Goal: Information Seeking & Learning: Learn about a topic

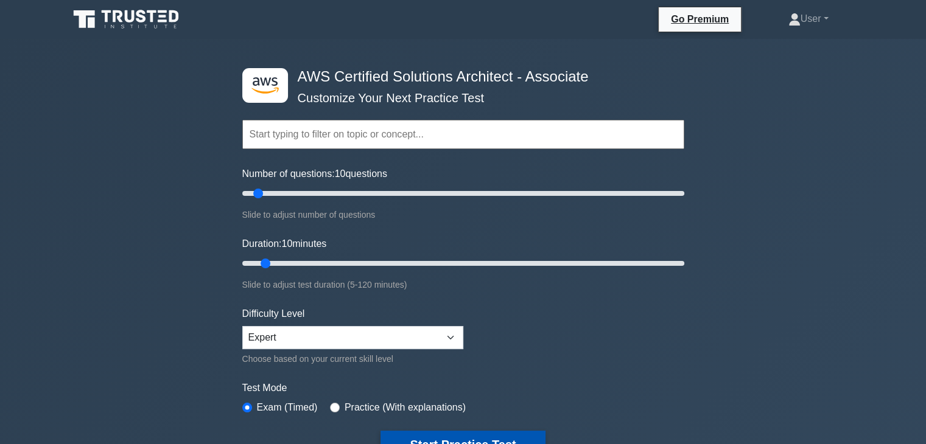
click at [465, 441] on button "Start Practice Test" at bounding box center [462, 445] width 164 height 28
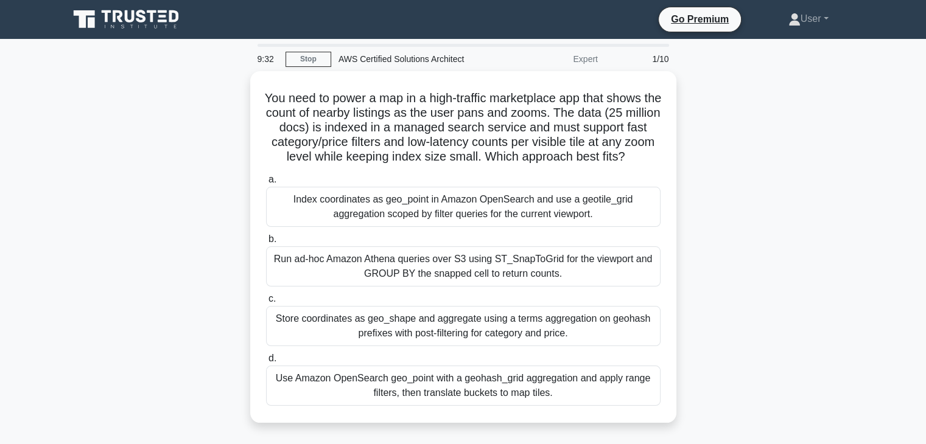
click at [456, 429] on div "You need to power a map in a high-traffic marketplace app that shows the count …" at bounding box center [462, 254] width 803 height 366
click at [726, 323] on div "You need to power a map in a high-traffic marketplace app that shows the count …" at bounding box center [462, 254] width 803 height 366
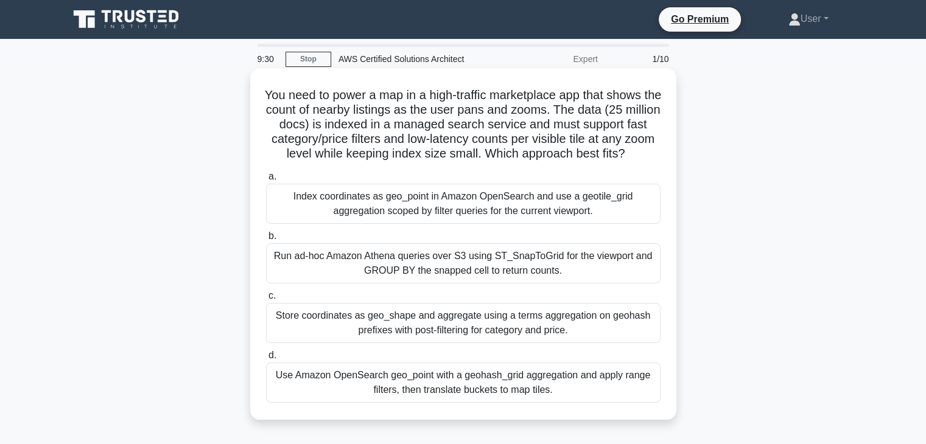
click at [481, 162] on h5 "You need to power a map in a high-traffic marketplace app that shows the count …" at bounding box center [463, 125] width 397 height 74
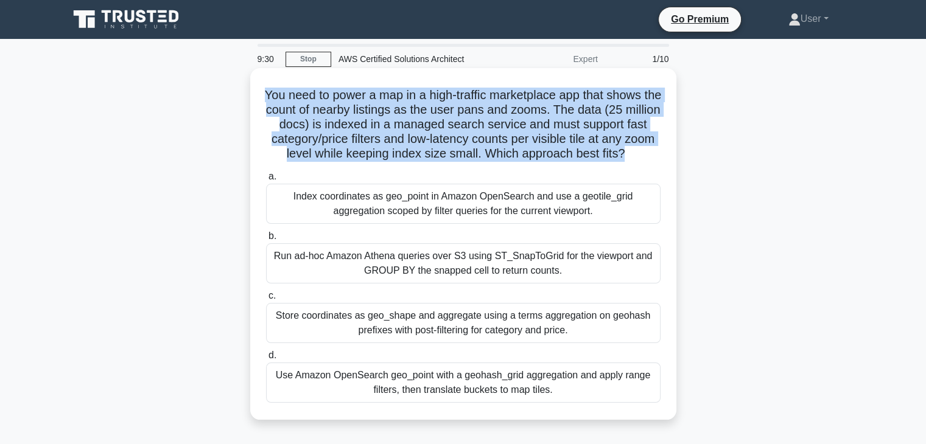
click at [481, 162] on h5 "You need to power a map in a high-traffic marketplace app that shows the count …" at bounding box center [463, 125] width 397 height 74
click at [642, 151] on h5 "You need to power a map in a high-traffic marketplace app that shows the count …" at bounding box center [463, 125] width 397 height 74
drag, startPoint x: 642, startPoint y: 151, endPoint x: 634, endPoint y: 151, distance: 8.5
click at [634, 151] on h5 "You need to power a map in a high-traffic marketplace app that shows the count …" at bounding box center [463, 125] width 397 height 74
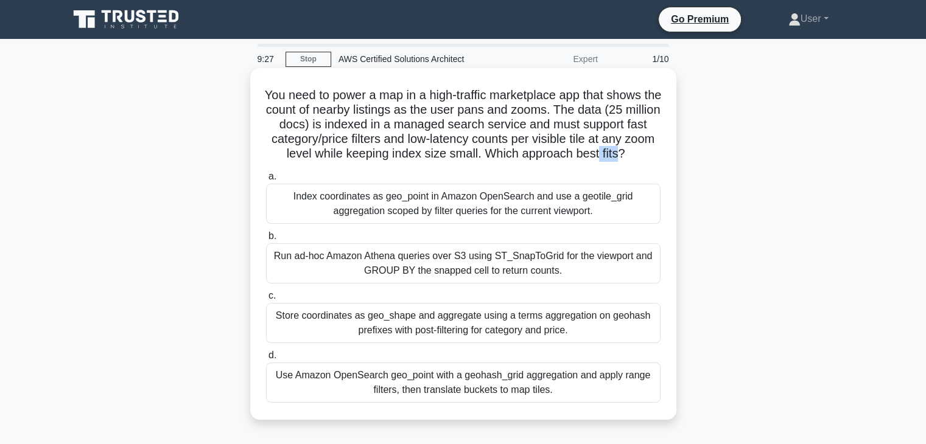
drag, startPoint x: 639, startPoint y: 152, endPoint x: 613, endPoint y: 147, distance: 26.0
click at [613, 147] on h5 "You need to power a map in a high-traffic marketplace app that shows the count …" at bounding box center [463, 125] width 397 height 74
click at [631, 156] on h5 "You need to power a map in a high-traffic marketplace app that shows the count …" at bounding box center [463, 125] width 397 height 74
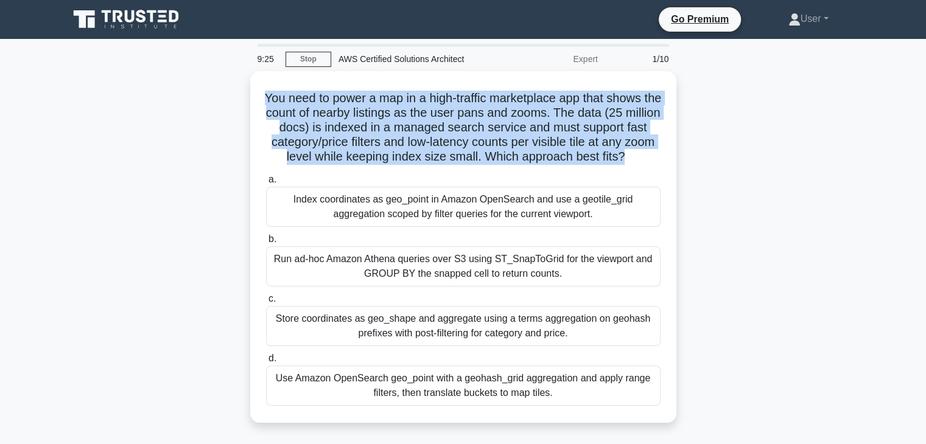
drag, startPoint x: 643, startPoint y: 154, endPoint x: 241, endPoint y: 96, distance: 405.9
click at [241, 96] on div "You need to power a map in a high-traffic marketplace app that shows the count …" at bounding box center [462, 254] width 803 height 366
click at [677, 133] on div "You need to power a map in a high-traffic marketplace app that shows the count …" at bounding box center [462, 254] width 803 height 366
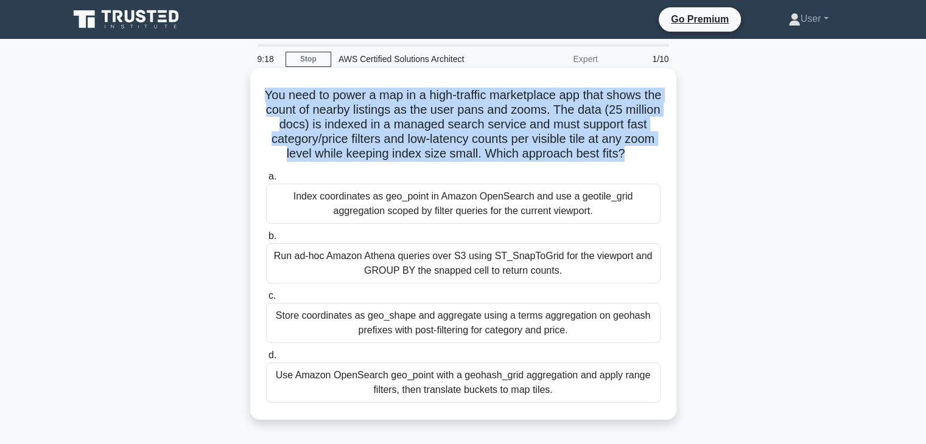
drag, startPoint x: 265, startPoint y: 91, endPoint x: 640, endPoint y: 155, distance: 380.8
click at [640, 155] on h5 "You need to power a map in a high-traffic marketplace app that shows the count …" at bounding box center [463, 125] width 397 height 74
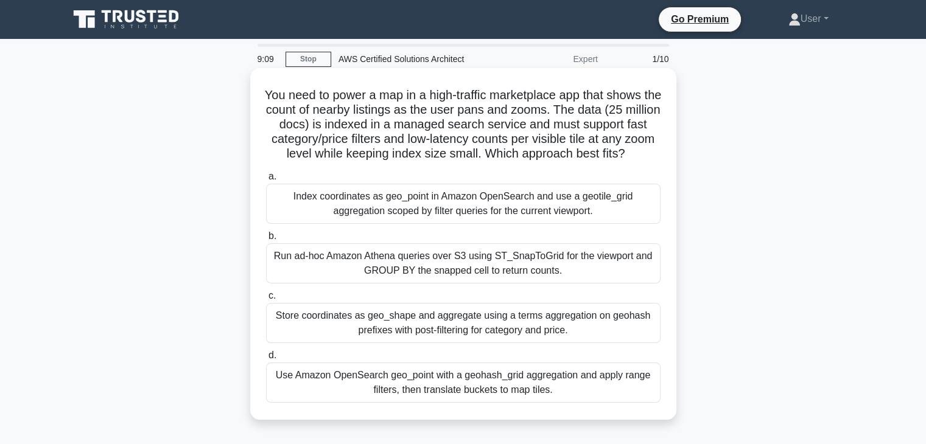
click at [644, 155] on h5 "You need to power a map in a high-traffic marketplace app that shows the count …" at bounding box center [463, 125] width 397 height 74
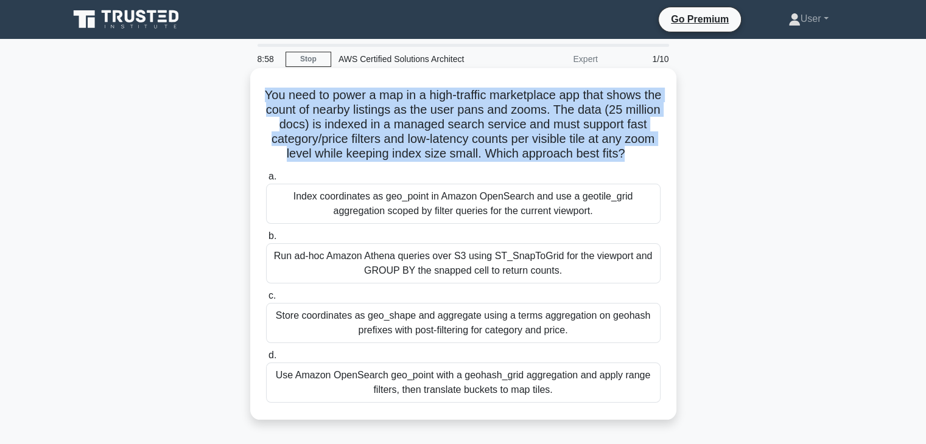
drag, startPoint x: 266, startPoint y: 94, endPoint x: 643, endPoint y: 157, distance: 382.5
click at [643, 157] on h5 "You need to power a map in a high-traffic marketplace app that shows the count …" at bounding box center [463, 125] width 397 height 74
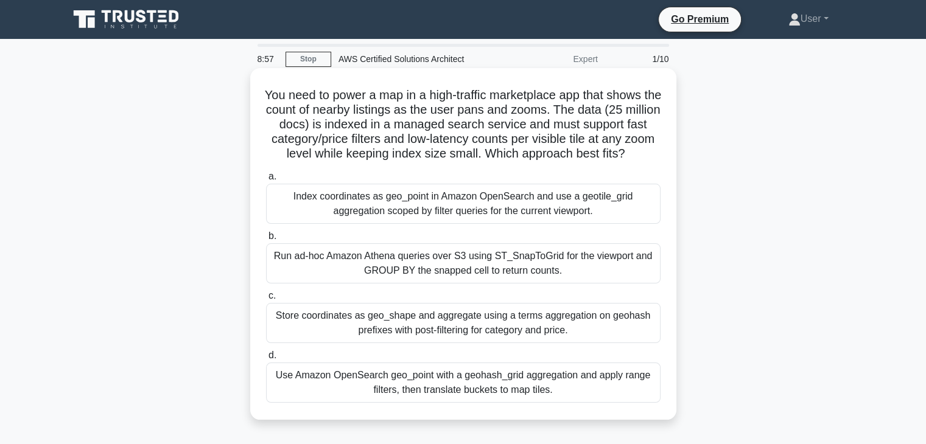
click at [633, 154] on icon at bounding box center [628, 154] width 9 height 14
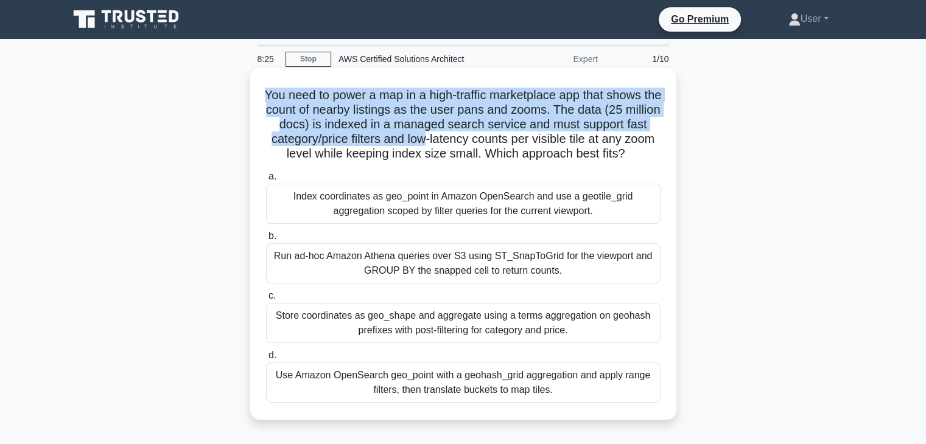
drag, startPoint x: 265, startPoint y: 89, endPoint x: 451, endPoint y: 144, distance: 194.3
click at [451, 144] on h5 "You need to power a map in a high-traffic marketplace app that shows the count …" at bounding box center [463, 125] width 397 height 74
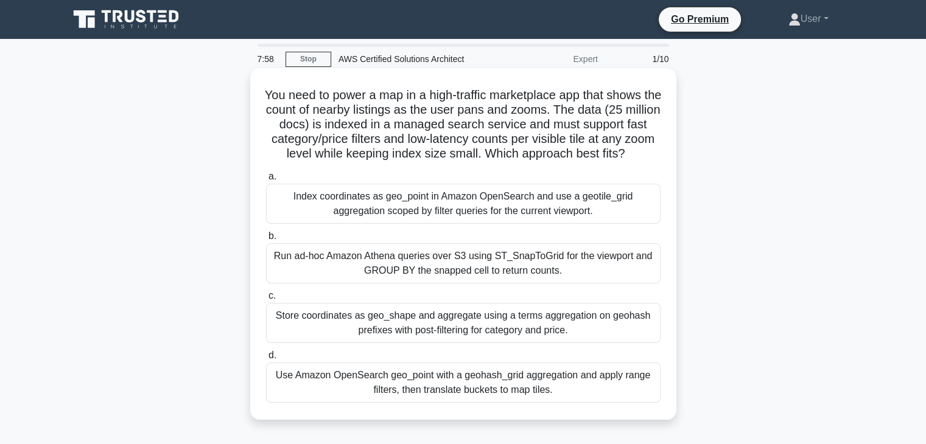
click at [471, 144] on h5 "You need to power a map in a high-traffic marketplace app that shows the count …" at bounding box center [463, 125] width 397 height 74
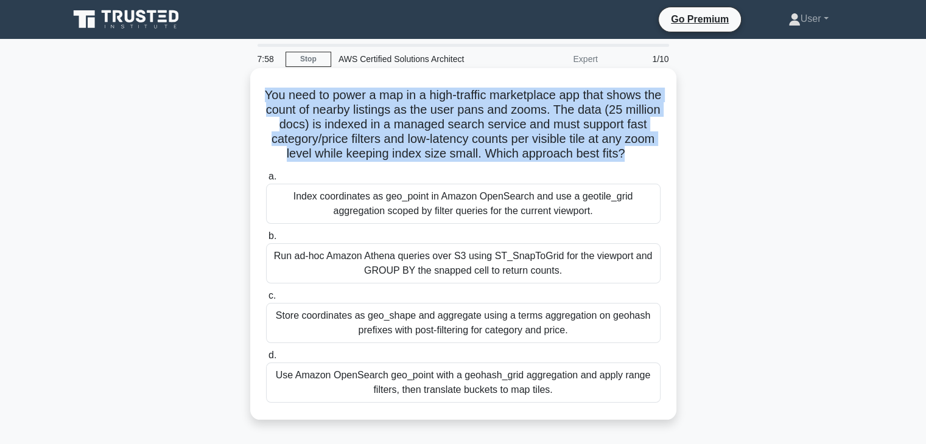
click at [471, 144] on h5 "You need to power a map in a high-traffic marketplace app that shows the count …" at bounding box center [463, 125] width 397 height 74
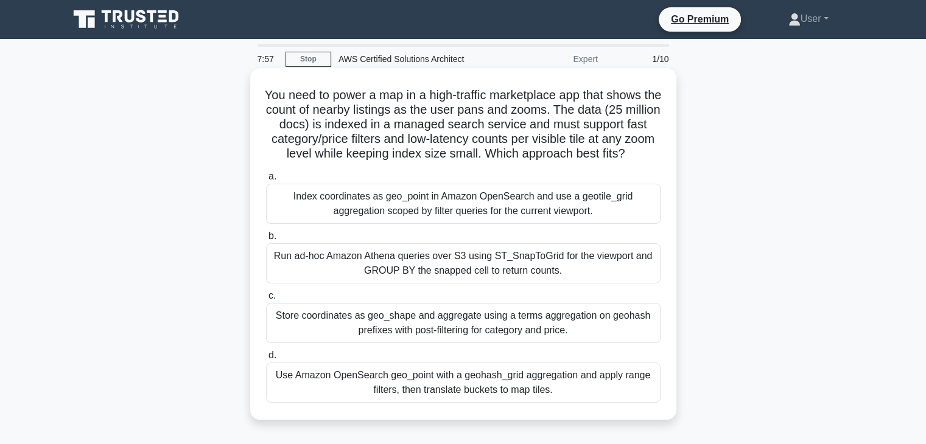
click at [493, 244] on div "Run ad-hoc Amazon Athena queries over S3 using ST_SnapToGrid for the viewport a…" at bounding box center [463, 263] width 394 height 40
click at [266, 240] on input "b. Run ad-hoc Amazon Athena queries over S3 using ST_SnapToGrid for the viewpor…" at bounding box center [266, 236] width 0 height 8
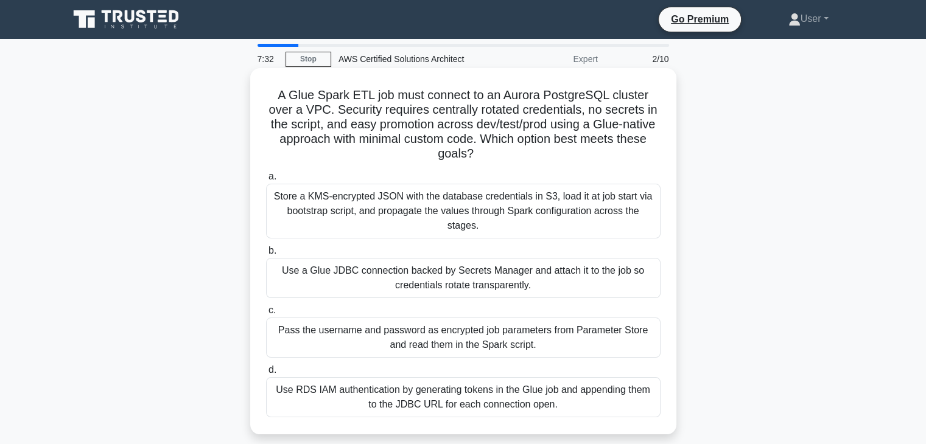
click at [533, 295] on div "Use a Glue JDBC connection backed by Secrets Manager and attach it to the job s…" at bounding box center [463, 278] width 394 height 40
click at [266, 255] on input "b. Use a Glue JDBC connection backed by Secrets Manager and attach it to the jo…" at bounding box center [266, 251] width 0 height 8
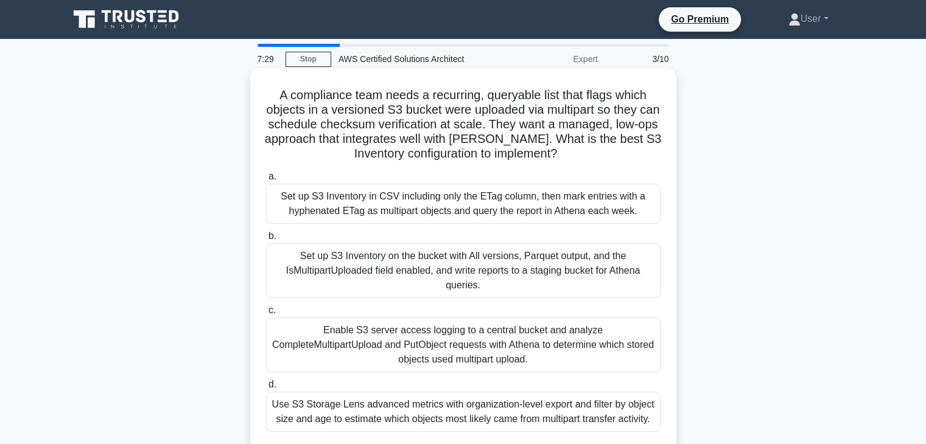
click at [540, 304] on label "c. Enable S3 server access logging to a central bucket and analyze CompleteMult…" at bounding box center [463, 337] width 394 height 69
click at [266, 307] on input "c. Enable S3 server access logging to a central bucket and analyze CompleteMult…" at bounding box center [266, 311] width 0 height 8
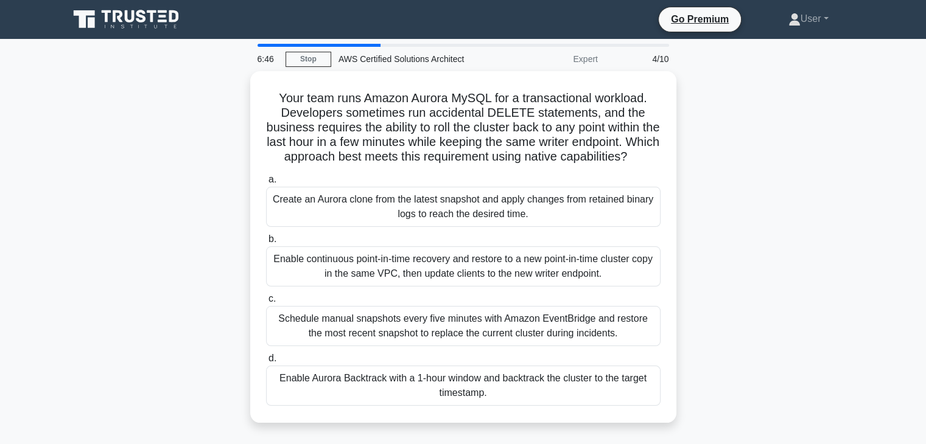
click at [540, 304] on label "c. Schedule manual snapshots every five minutes with Amazon EventBridge and res…" at bounding box center [463, 319] width 394 height 55
click at [266, 303] on input "c. Schedule manual snapshots every five minutes with Amazon EventBridge and res…" at bounding box center [266, 299] width 0 height 8
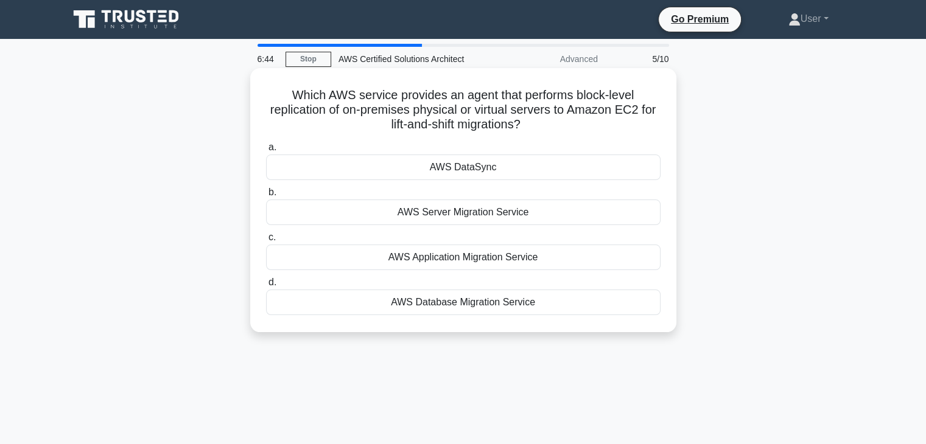
click at [550, 324] on div "Which AWS service provides an agent that performs block-level replication of on…" at bounding box center [463, 200] width 416 height 254
click at [566, 281] on label "d. AWS Database Migration Service" at bounding box center [463, 295] width 394 height 40
click at [266, 281] on input "d. AWS Database Migration Service" at bounding box center [266, 283] width 0 height 8
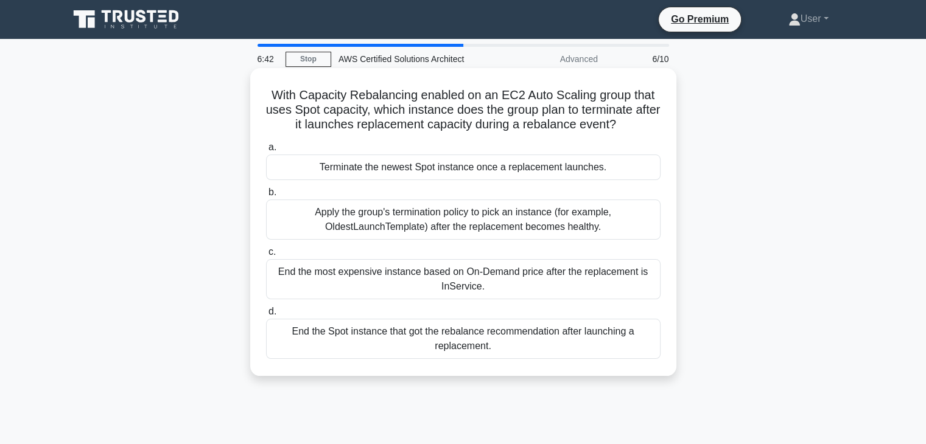
click at [573, 307] on label "d. End the Spot instance that got the rebalance recommendation after launching …" at bounding box center [463, 331] width 394 height 55
click at [266, 308] on input "d. End the Spot instance that got the rebalance recommendation after launching …" at bounding box center [266, 312] width 0 height 8
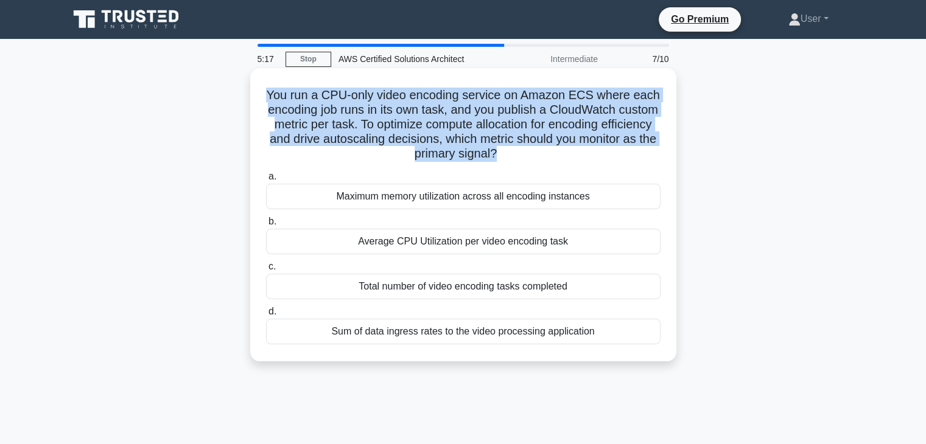
drag, startPoint x: 536, startPoint y: 156, endPoint x: 260, endPoint y: 97, distance: 281.2
click at [260, 97] on div "You run a CPU-only video encoding service on Amazon ECS where each encoding job…" at bounding box center [463, 215] width 416 height 284
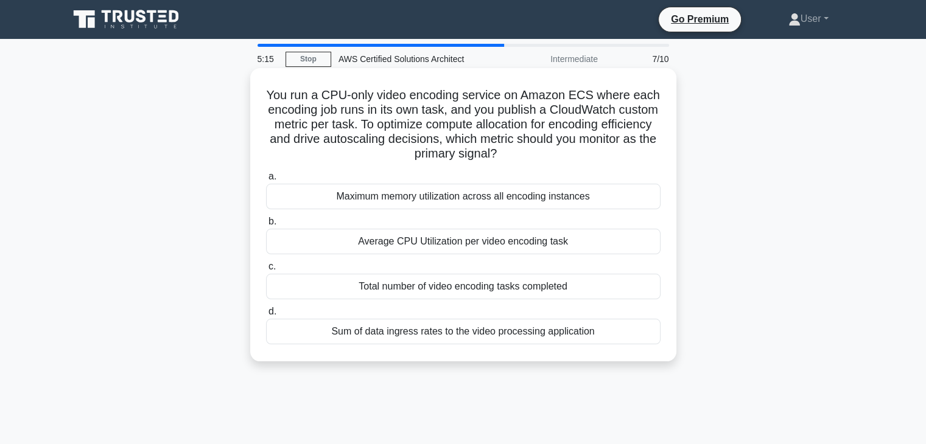
click at [511, 152] on icon ".spinner_0XTQ{transform-origin:center;animation:spinner_y6GP .75s linear infini…" at bounding box center [504, 154] width 15 height 15
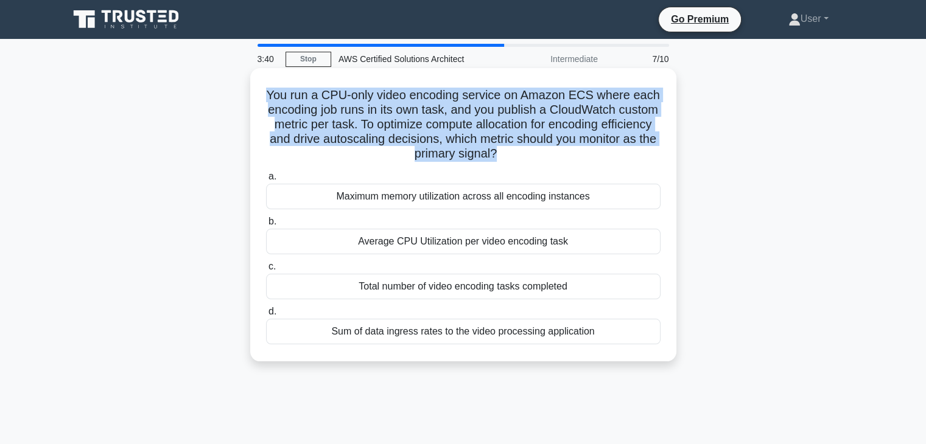
drag, startPoint x: 259, startPoint y: 94, endPoint x: 536, endPoint y: 163, distance: 285.3
click at [536, 163] on div "You run a CPU-only video encoding service on Amazon ECS where each encoding job…" at bounding box center [463, 215] width 416 height 284
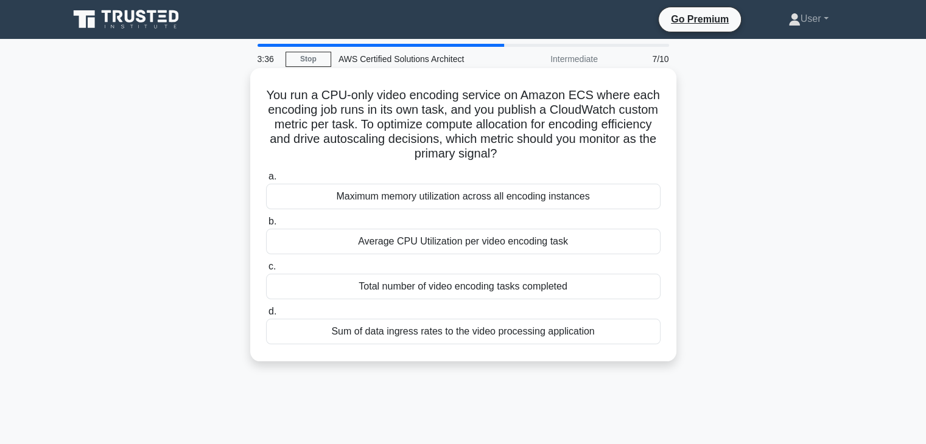
click at [511, 150] on icon ".spinner_0XTQ{transform-origin:center;animation:spinner_y6GP .75s linear infini…" at bounding box center [504, 154] width 15 height 15
click at [523, 215] on label "b. Average CPU Utilization per video encoding task" at bounding box center [463, 234] width 394 height 40
click at [266, 218] on input "b. Average CPU Utilization per video encoding task" at bounding box center [266, 222] width 0 height 8
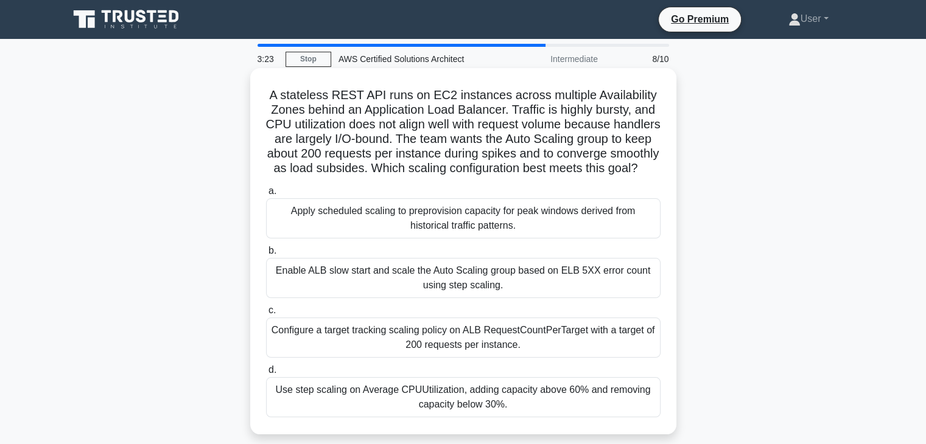
click at [519, 316] on div "a. Apply scheduled scaling to preprovision capacity for peak windows derived fr…" at bounding box center [463, 300] width 409 height 239
click at [500, 257] on div "a. Apply scheduled scaling to preprovision capacity for peak windows derived fr…" at bounding box center [463, 300] width 409 height 239
click at [480, 374] on div "a. Apply scheduled scaling to preprovision capacity for peak windows derived fr…" at bounding box center [463, 300] width 409 height 239
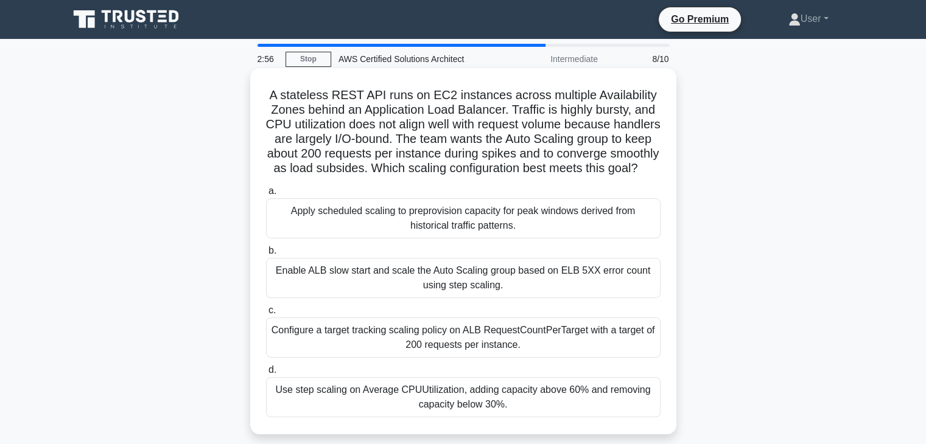
click at [516, 383] on label "d. Use step scaling on Average CPUUtilization, adding capacity above 60% and re…" at bounding box center [463, 390] width 394 height 55
click at [266, 374] on input "d. Use step scaling on Average CPUUtilization, adding capacity above 60% and re…" at bounding box center [266, 370] width 0 height 8
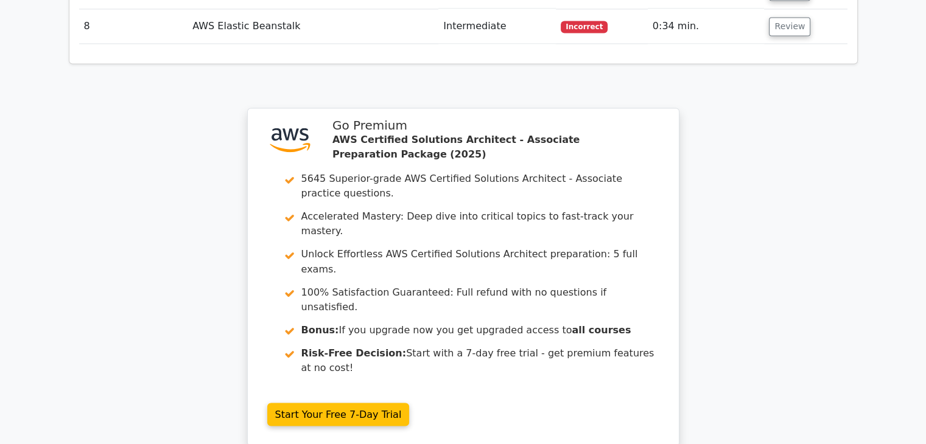
scroll to position [2128, 0]
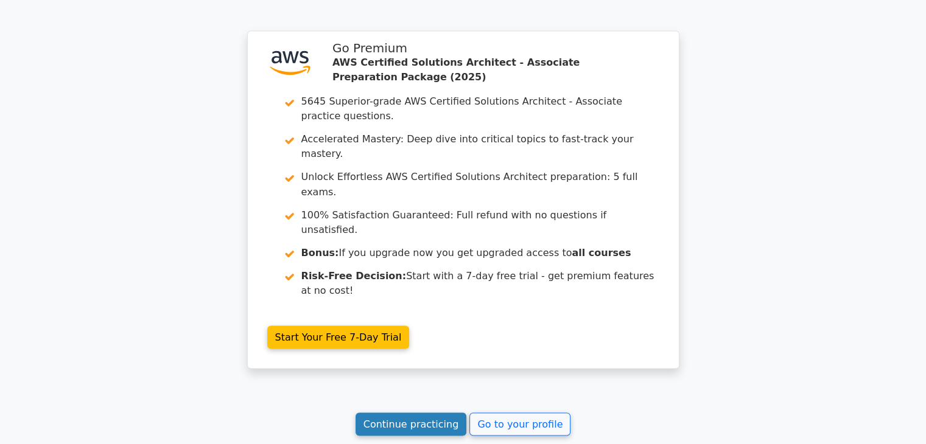
click at [429, 413] on link "Continue practicing" at bounding box center [410, 424] width 111 height 23
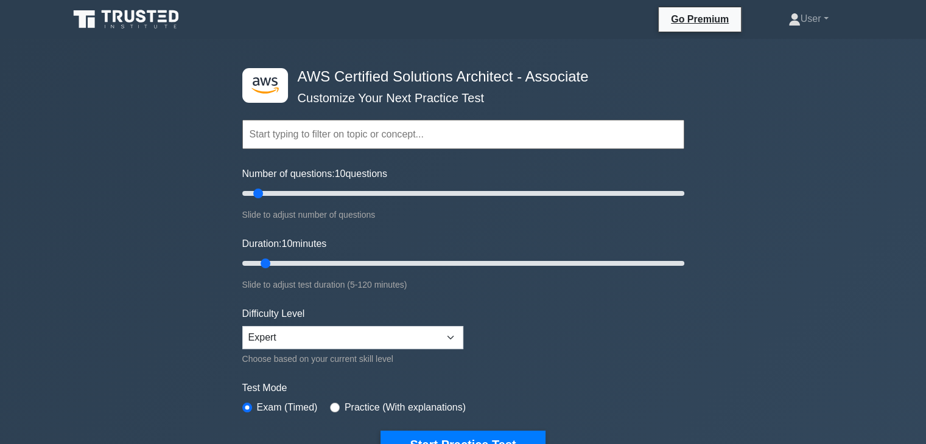
click at [508, 428] on form "Topics Amazon EC2 Amazon S3 Amazon VPC AWS Identity and Access Management (IAM)…" at bounding box center [463, 271] width 442 height 376
click at [506, 431] on button "Start Practice Test" at bounding box center [462, 445] width 164 height 28
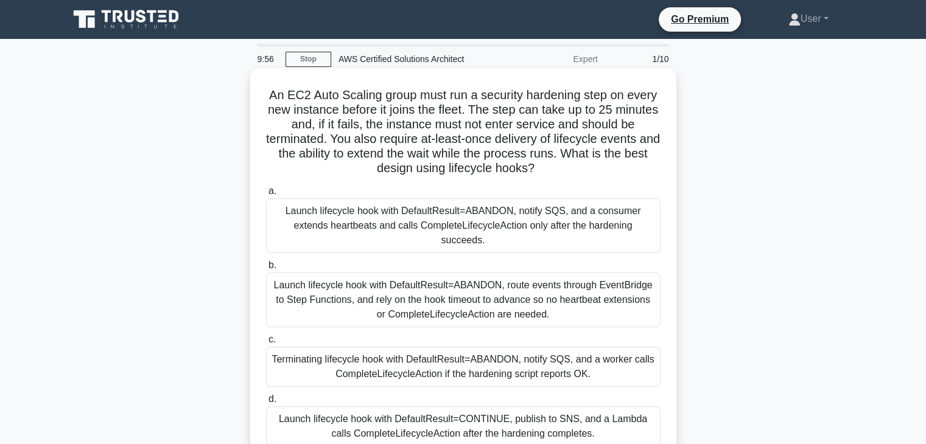
click at [548, 392] on label "d. Launch lifecycle hook with DefaultResult=CONTINUE, publish to SNS, and a Lam…" at bounding box center [463, 419] width 394 height 55
click at [266, 396] on input "d. Launch lifecycle hook with DefaultResult=CONTINUE, publish to SNS, and a Lam…" at bounding box center [266, 400] width 0 height 8
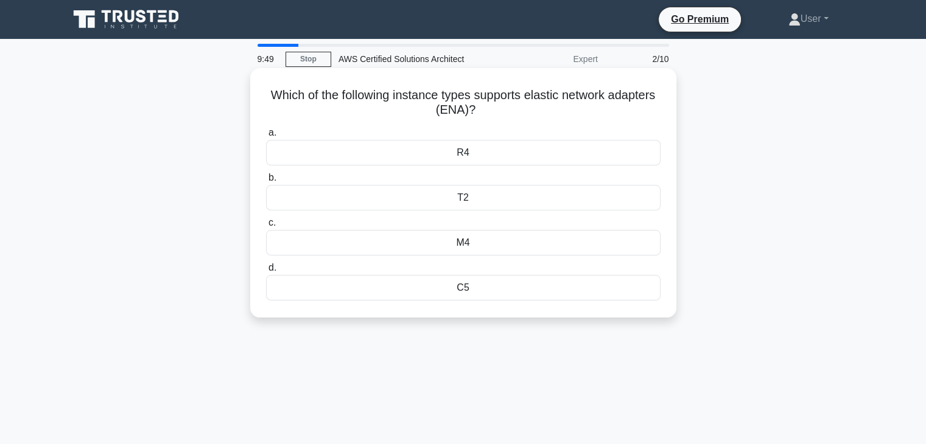
click at [587, 312] on div "Which of the following instance types supports elastic network adapters (ENA)? …" at bounding box center [463, 193] width 416 height 240
click at [561, 180] on label "b. T2" at bounding box center [463, 190] width 394 height 40
click at [266, 180] on input "b. T2" at bounding box center [266, 178] width 0 height 8
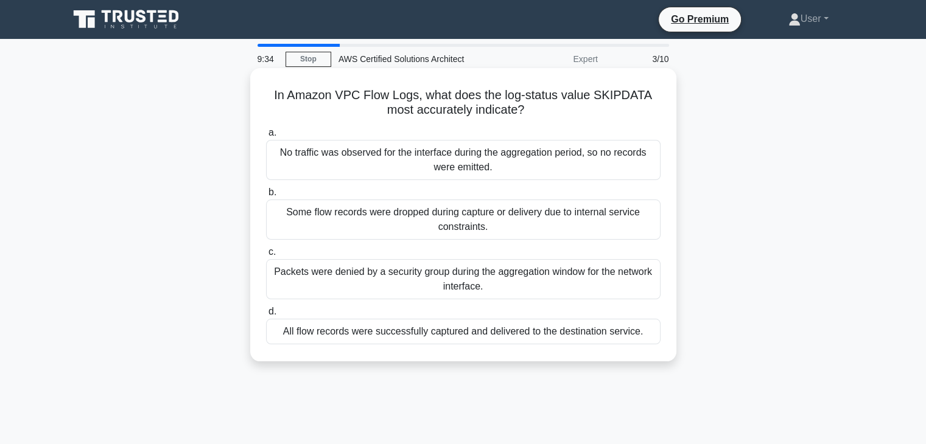
click at [565, 187] on label "b. Some flow records were dropped during capture or delivery due to internal se…" at bounding box center [463, 212] width 394 height 55
click at [266, 189] on input "b. Some flow records were dropped during capture or delivery due to internal se…" at bounding box center [266, 193] width 0 height 8
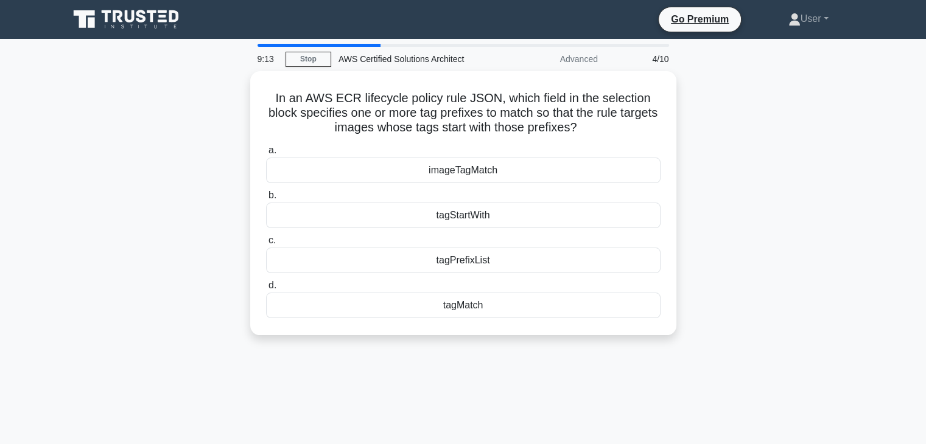
click at [565, 188] on label "b. tagStartWith" at bounding box center [463, 208] width 394 height 40
click at [266, 192] on input "b. tagStartWith" at bounding box center [266, 196] width 0 height 8
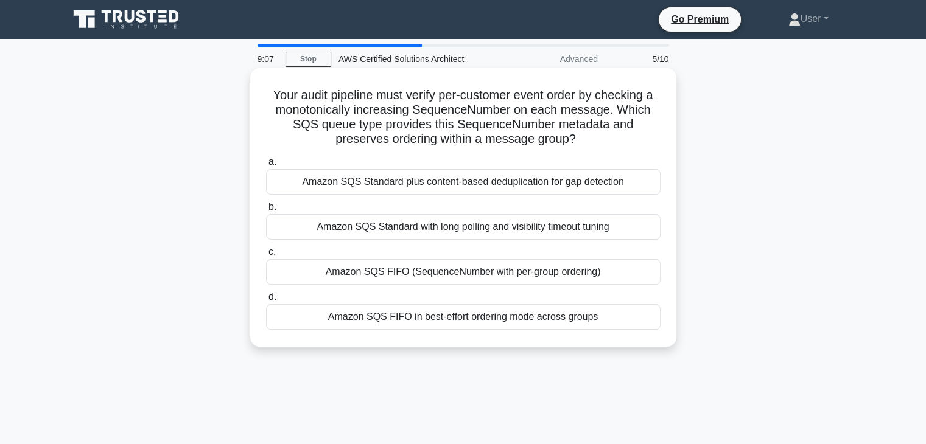
click at [570, 200] on div "a. Amazon SQS Standard plus content-based deduplication for gap detection b. Am…" at bounding box center [463, 242] width 409 height 180
click at [573, 244] on div "a. Amazon SQS Standard plus content-based deduplication for gap detection b. Am…" at bounding box center [463, 242] width 409 height 180
click at [612, 271] on div "Amazon SQS FIFO (SequenceNumber with per-group ordering)" at bounding box center [463, 272] width 394 height 26
click at [266, 256] on input "c. Amazon SQS FIFO (SequenceNumber with per-group ordering)" at bounding box center [266, 252] width 0 height 8
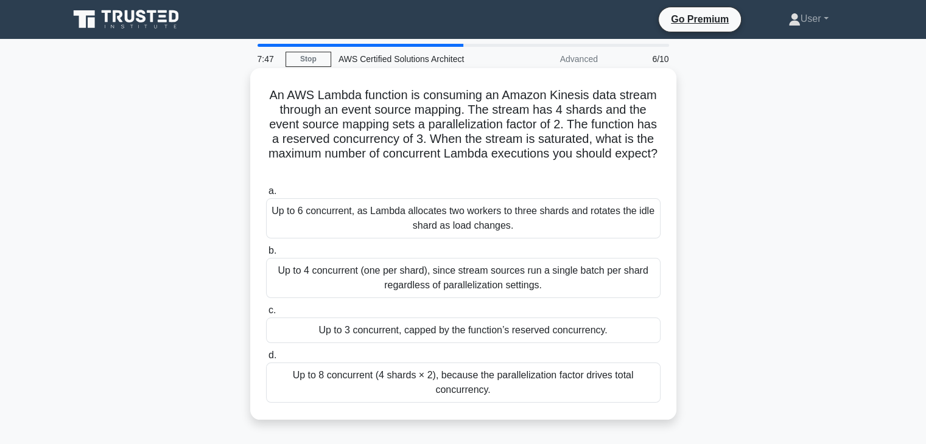
click at [519, 349] on label "d. Up to 8 concurrent (4 shards × 2), because the parallelization factor drives…" at bounding box center [463, 375] width 394 height 55
click at [266, 352] on input "d. Up to 8 concurrent (4 shards × 2), because the parallelization factor drives…" at bounding box center [266, 356] width 0 height 8
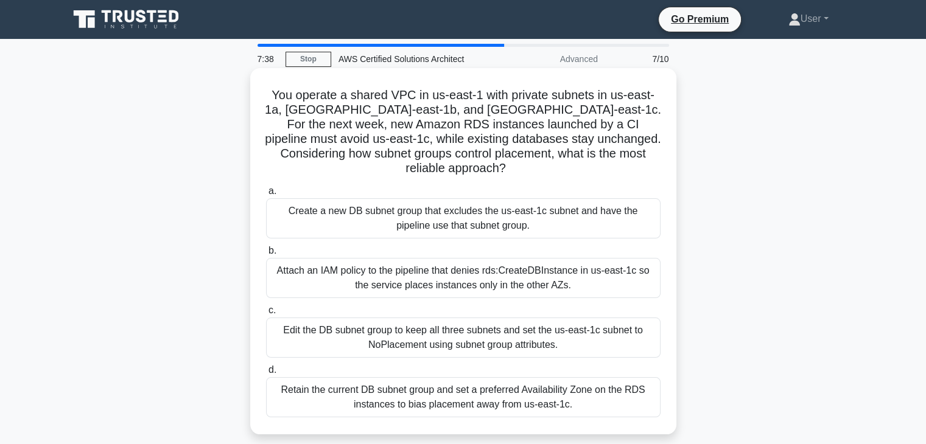
click at [652, 377] on div "Retain the current DB subnet group and set a preferred Availability Zone on the…" at bounding box center [463, 397] width 394 height 40
click at [266, 371] on input "d. Retain the current DB subnet group and set a preferred Availability Zone on …" at bounding box center [266, 370] width 0 height 8
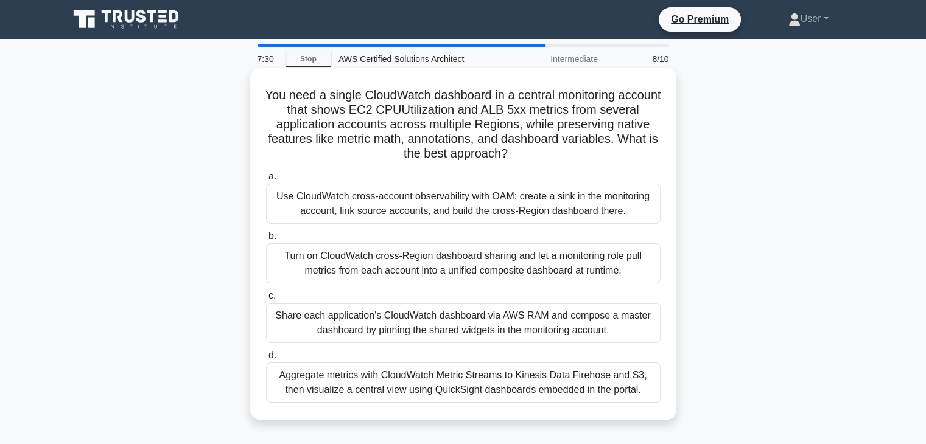
click at [570, 357] on label "d. Aggregate metrics with CloudWatch Metric Streams to Kinesis Data Firehose an…" at bounding box center [463, 375] width 394 height 55
click at [266, 357] on input "d. Aggregate metrics with CloudWatch Metric Streams to Kinesis Data Firehose an…" at bounding box center [266, 356] width 0 height 8
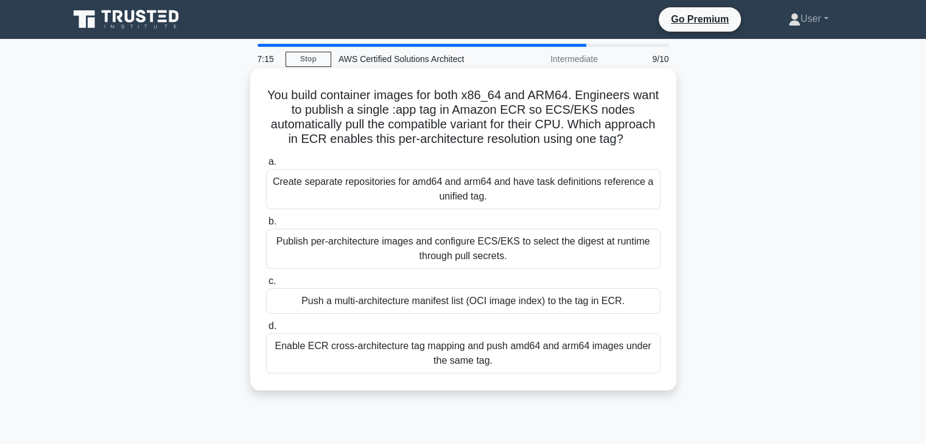
click at [598, 334] on label "d. Enable ECR cross-architecture tag mapping and push amd64 and arm64 images un…" at bounding box center [463, 346] width 394 height 55
click at [266, 330] on input "d. Enable ECR cross-architecture tag mapping and push amd64 and arm64 images un…" at bounding box center [266, 327] width 0 height 8
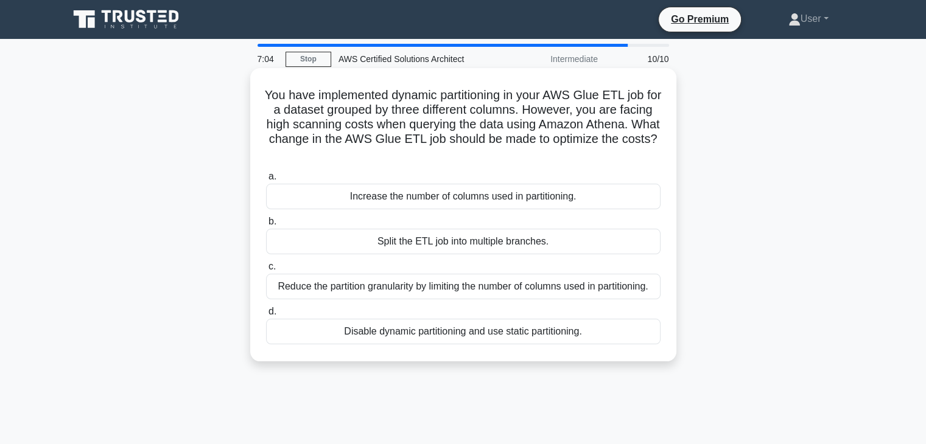
click at [495, 305] on label "d. Disable dynamic partitioning and use static partitioning." at bounding box center [463, 324] width 394 height 40
click at [266, 308] on input "d. Disable dynamic partitioning and use static partitioning." at bounding box center [266, 312] width 0 height 8
